Goal: Check status: Check status

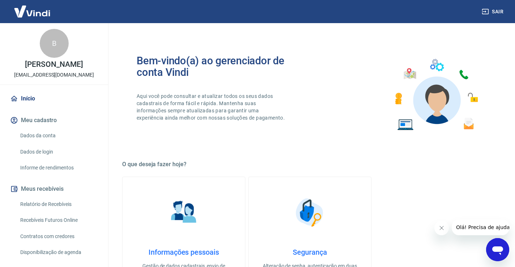
click at [47, 128] on button "Meu cadastro" at bounding box center [54, 120] width 91 height 16
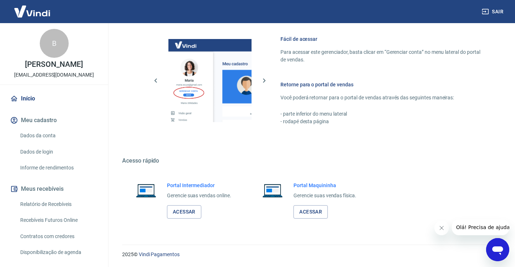
scroll to position [108, 0]
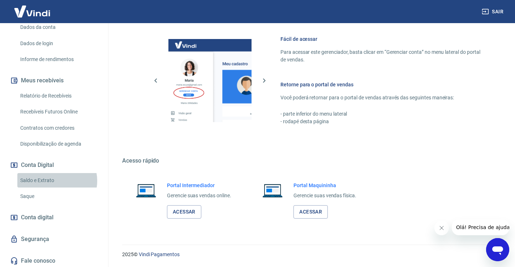
click at [57, 188] on link "Saldo e Extrato" at bounding box center [58, 180] width 82 height 15
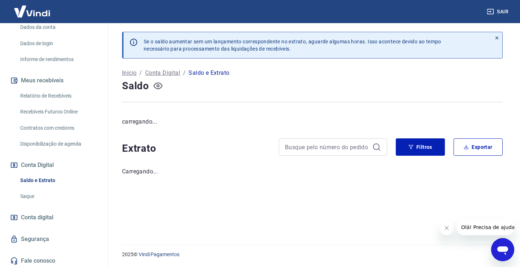
click at [157, 85] on icon "button" at bounding box center [158, 85] width 9 height 9
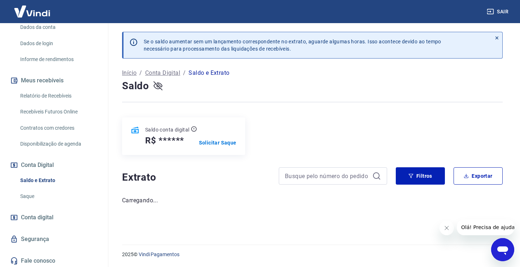
click at [157, 84] on icon "button" at bounding box center [158, 85] width 9 height 9
click at [158, 85] on icon "button" at bounding box center [157, 86] width 3 height 3
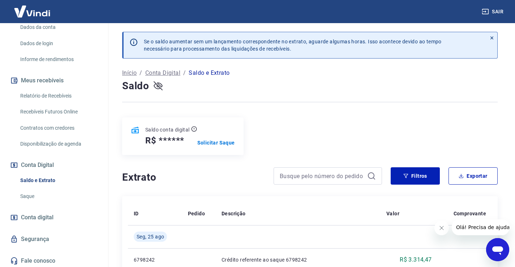
click at [157, 84] on icon "button" at bounding box center [158, 85] width 9 height 9
